Goal: Transaction & Acquisition: Purchase product/service

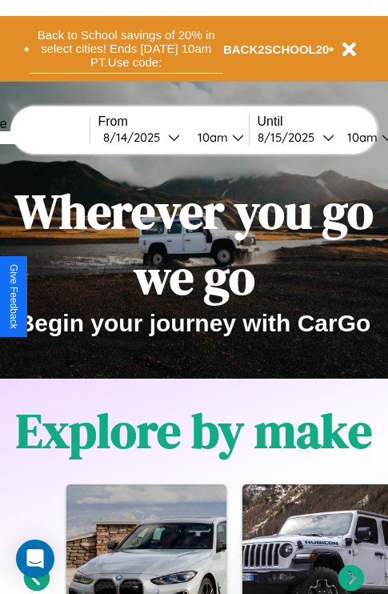
click at [126, 49] on button "Back to School savings of 20% in select cities! Ends [DATE] 10am PT. Use code:" at bounding box center [127, 49] width 194 height 50
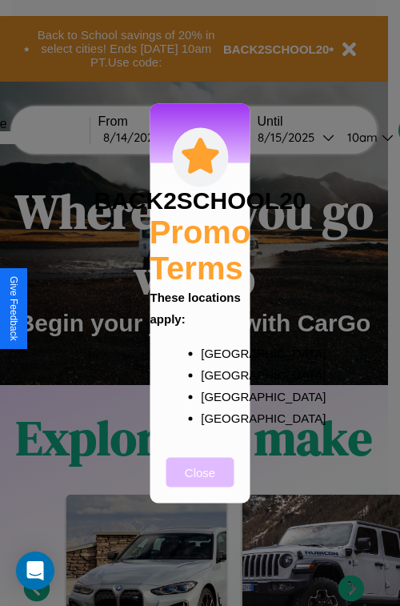
click at [200, 483] on button "Close" at bounding box center [201, 472] width 68 height 30
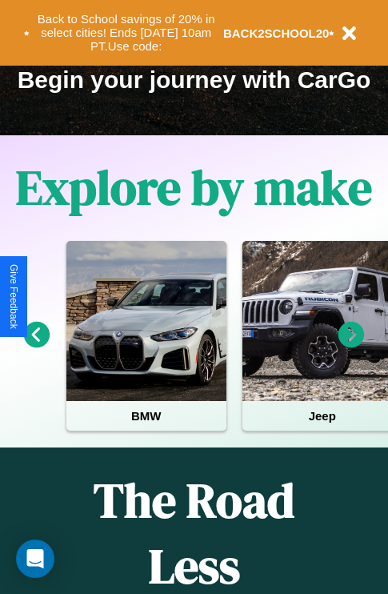
scroll to position [247, 0]
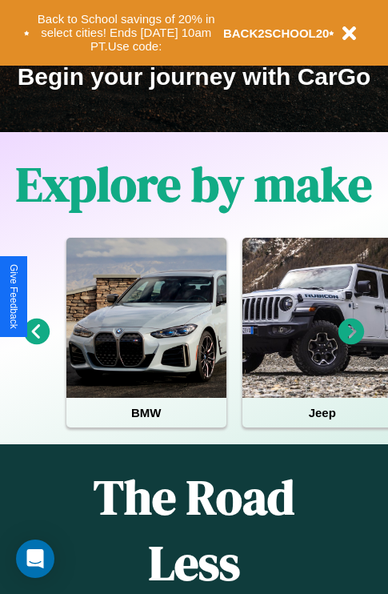
click at [36, 343] on icon at bounding box center [37, 332] width 26 height 26
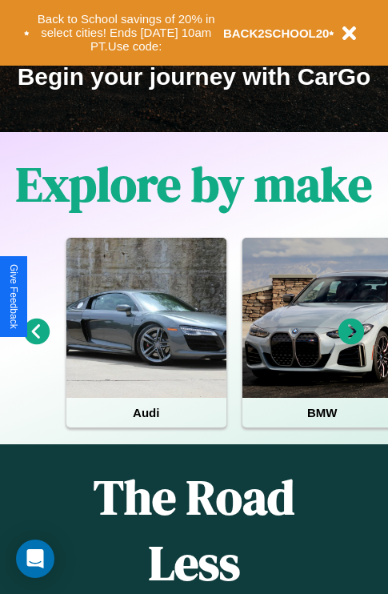
click at [36, 343] on icon at bounding box center [37, 332] width 26 height 26
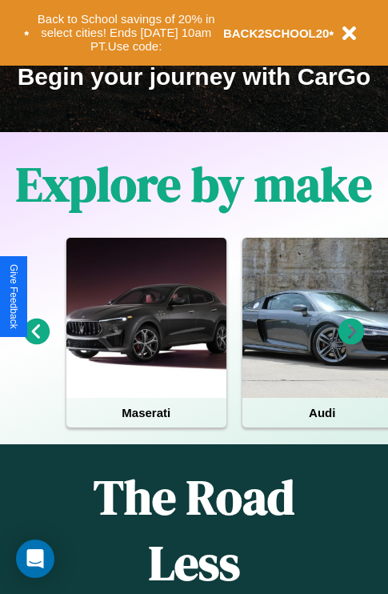
click at [352, 343] on icon at bounding box center [352, 332] width 26 height 26
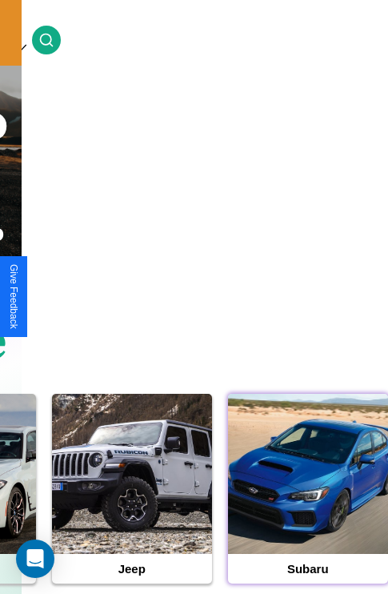
click at [308, 499] on div at bounding box center [308, 474] width 160 height 160
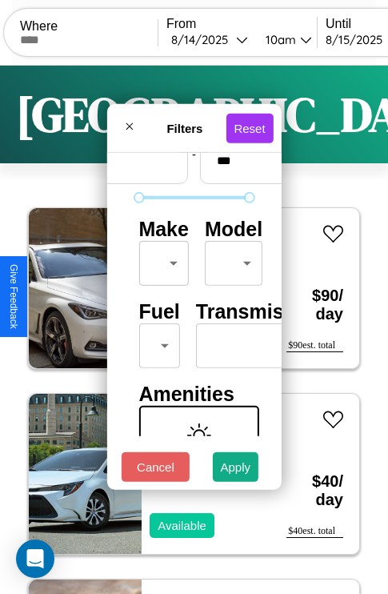
scroll to position [130, 0]
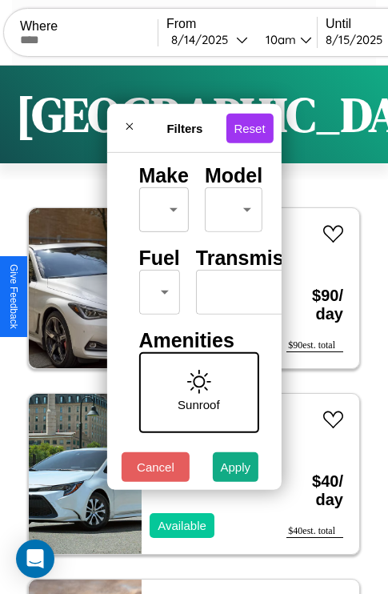
click at [156, 288] on body "CarGo Where From [DATE] 10am Until [DATE] 10am Become a Host Login Sign Up [GEO…" at bounding box center [194, 330] width 388 height 661
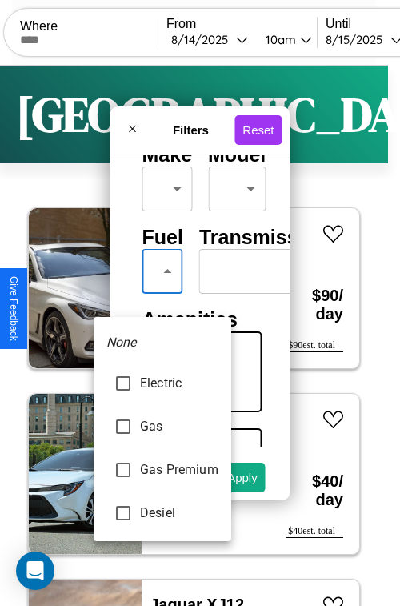
type input "********"
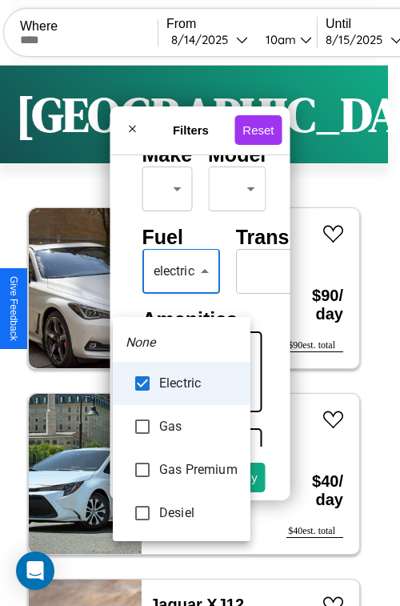
click at [182, 295] on div at bounding box center [200, 303] width 400 height 606
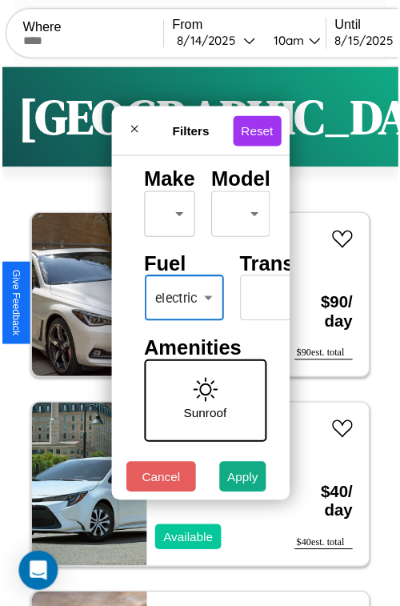
scroll to position [47, 0]
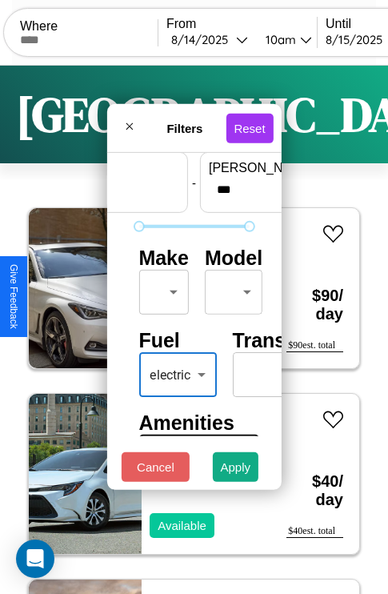
click at [161, 288] on body "CarGo Where From [DATE] 10am Until [DATE] 10am Become a Host Login Sign Up [GEO…" at bounding box center [194, 330] width 388 height 661
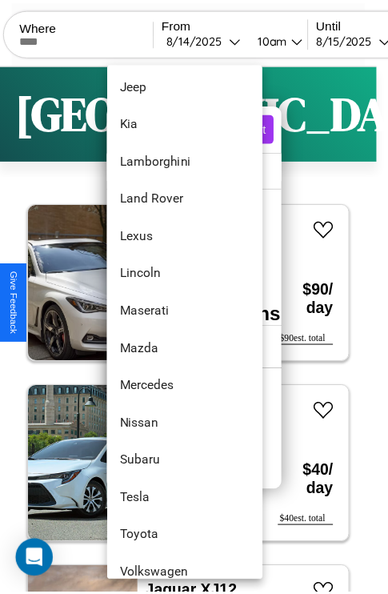
scroll to position [867, 0]
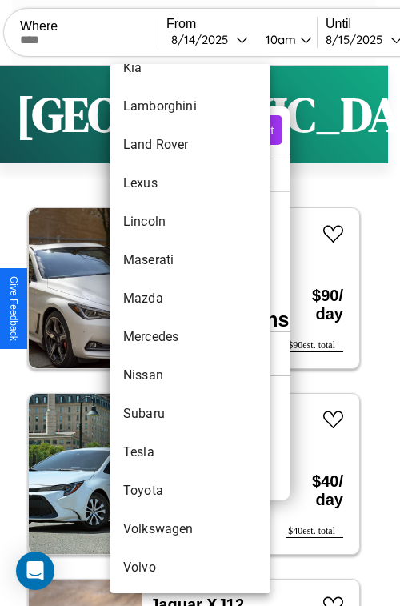
click at [160, 414] on li "Subaru" at bounding box center [191, 414] width 160 height 38
type input "******"
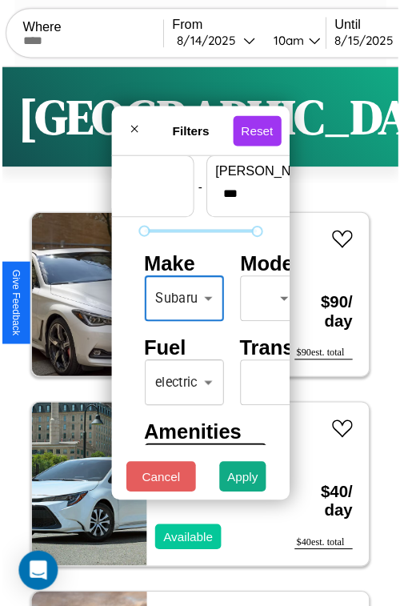
scroll to position [47, 15]
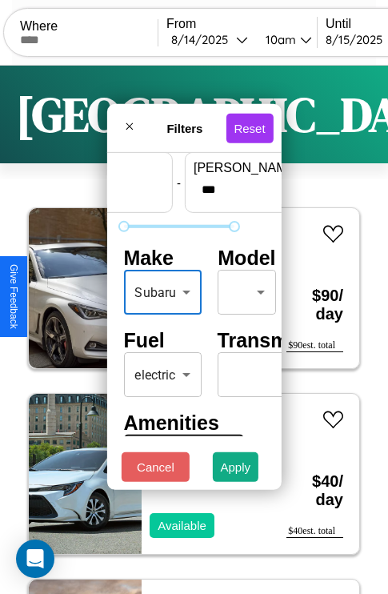
click at [243, 288] on body "CarGo Where From [DATE] 10am Until [DATE] 10am Become a Host Login Sign Up [GEO…" at bounding box center [194, 330] width 388 height 661
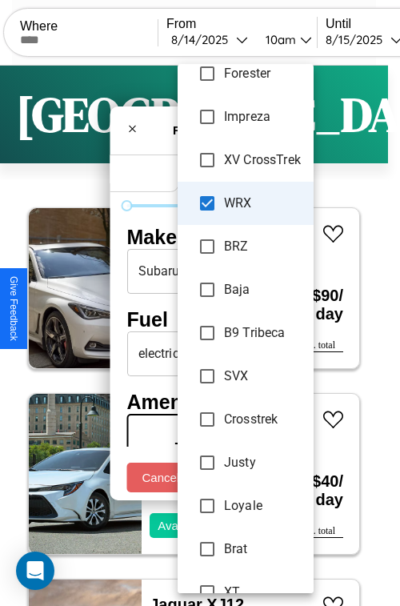
scroll to position [148, 0]
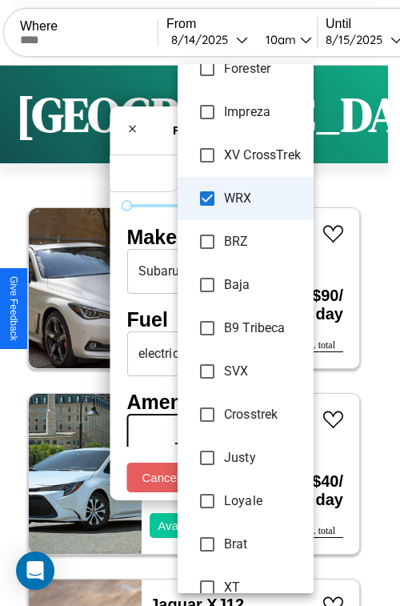
type input "**********"
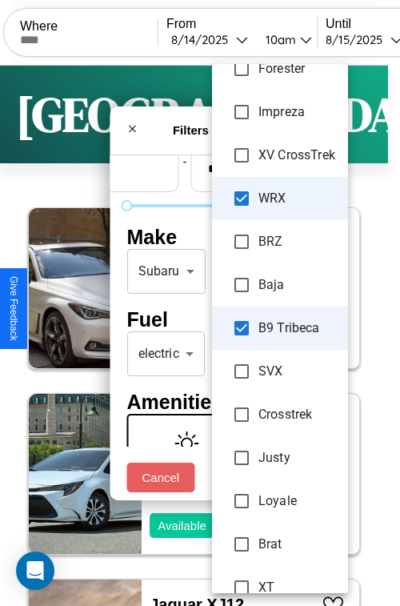
click at [200, 303] on div at bounding box center [200, 303] width 400 height 606
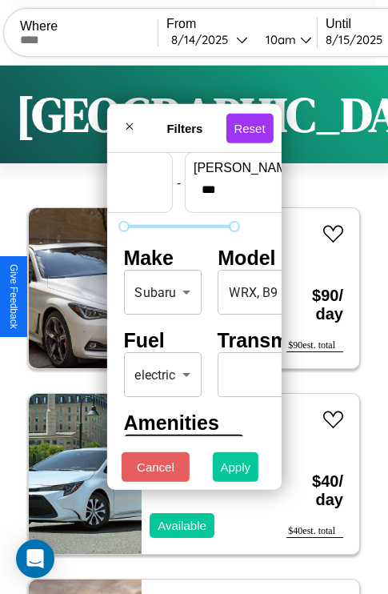
click at [236, 471] on button "Apply" at bounding box center [236, 467] width 46 height 30
